Goal: Transaction & Acquisition: Purchase product/service

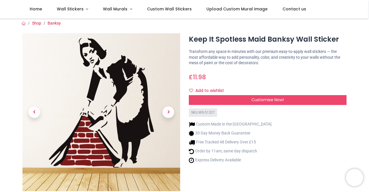
scroll to position [2, 0]
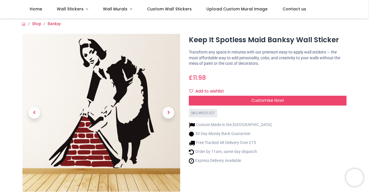
click at [329, 101] on div "Customise Now!" at bounding box center [268, 100] width 158 height 10
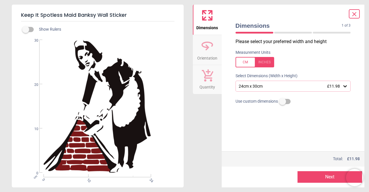
click at [348, 86] on icon at bounding box center [345, 86] width 6 height 6
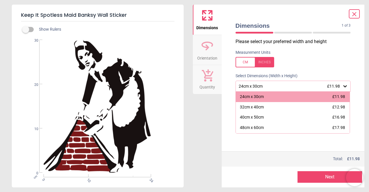
click at [355, 68] on div "Dimensions 1 of 3 1 of 4 Please select your preferred width and height Measurem…" at bounding box center [293, 96] width 143 height 182
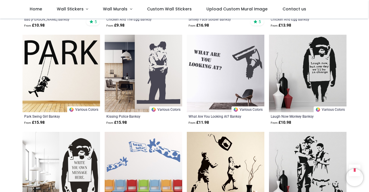
scroll to position [603, 0]
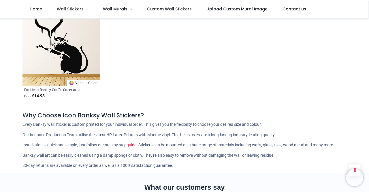
scroll to position [1018, 0]
